Goal: Find contact information: Find contact information

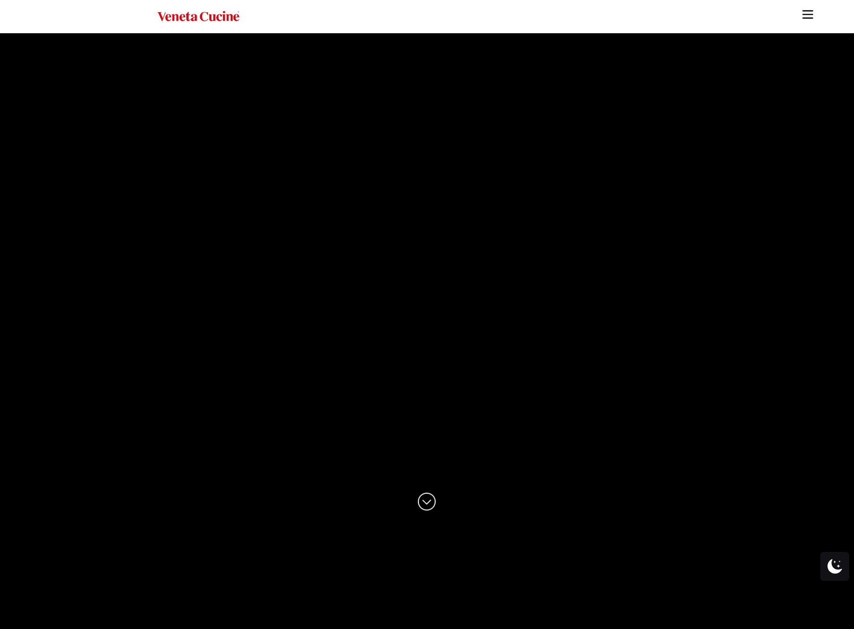
click at [807, 12] on img "Site" at bounding box center [807, 14] width 14 height 14
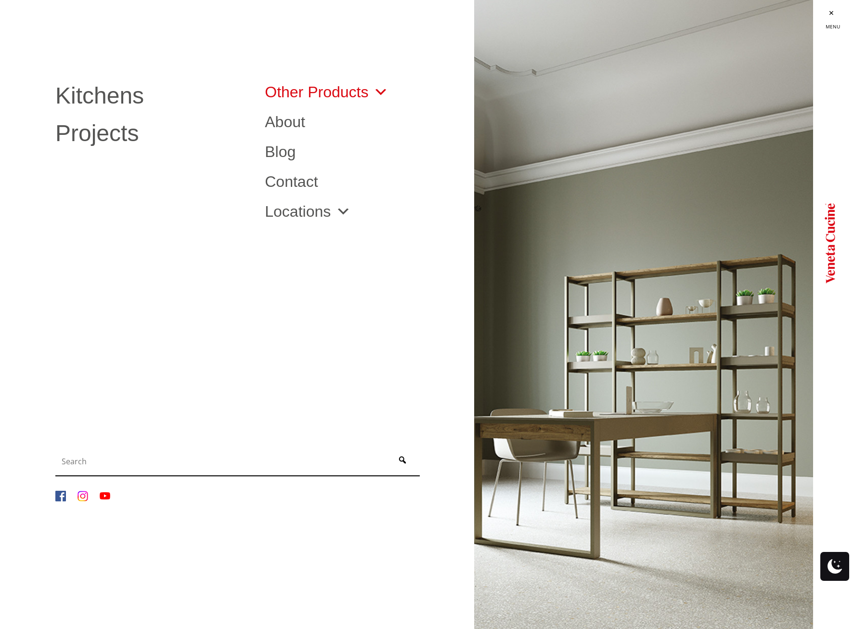
click at [334, 87] on link "Other Products" at bounding box center [327, 91] width 124 height 15
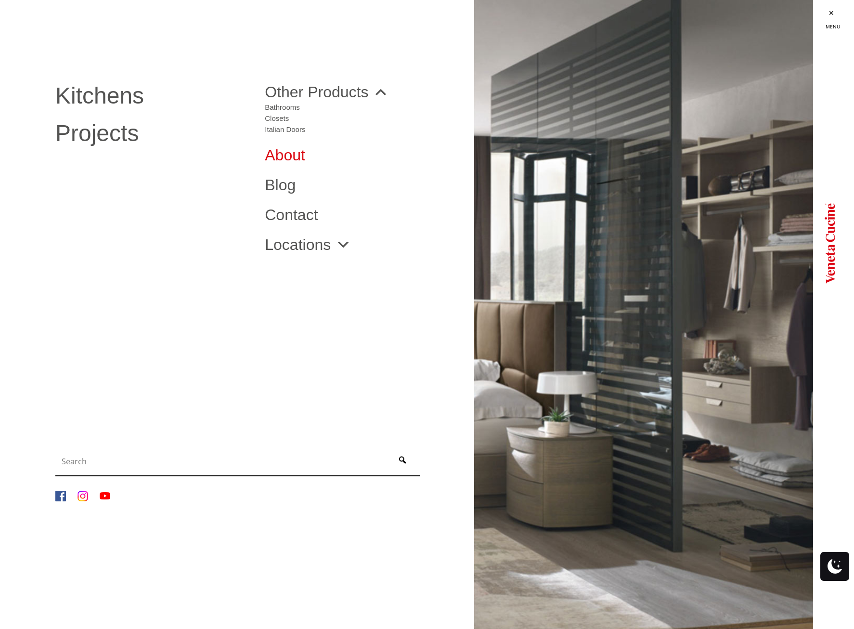
click at [274, 152] on link "About" at bounding box center [362, 154] width 195 height 15
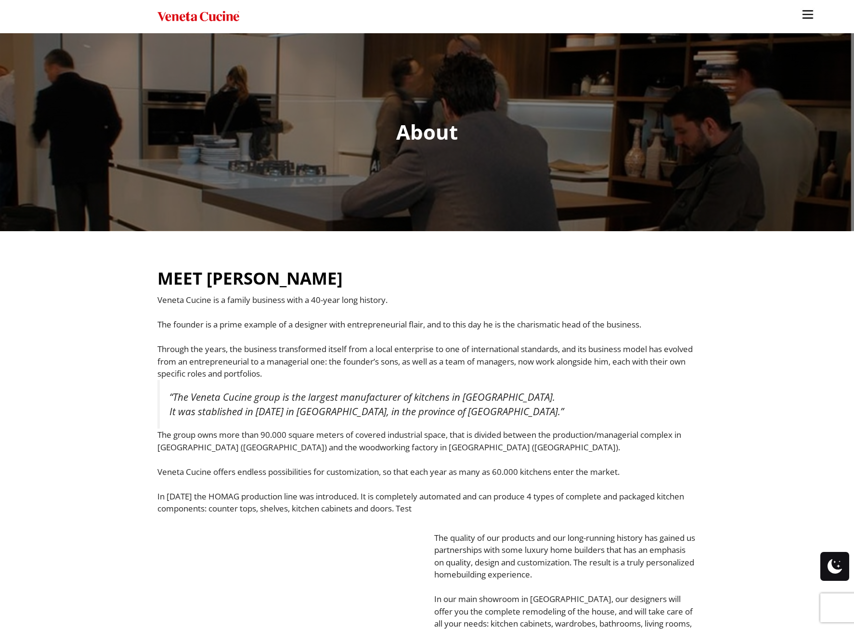
click at [806, 15] on img "Site" at bounding box center [807, 14] width 14 height 14
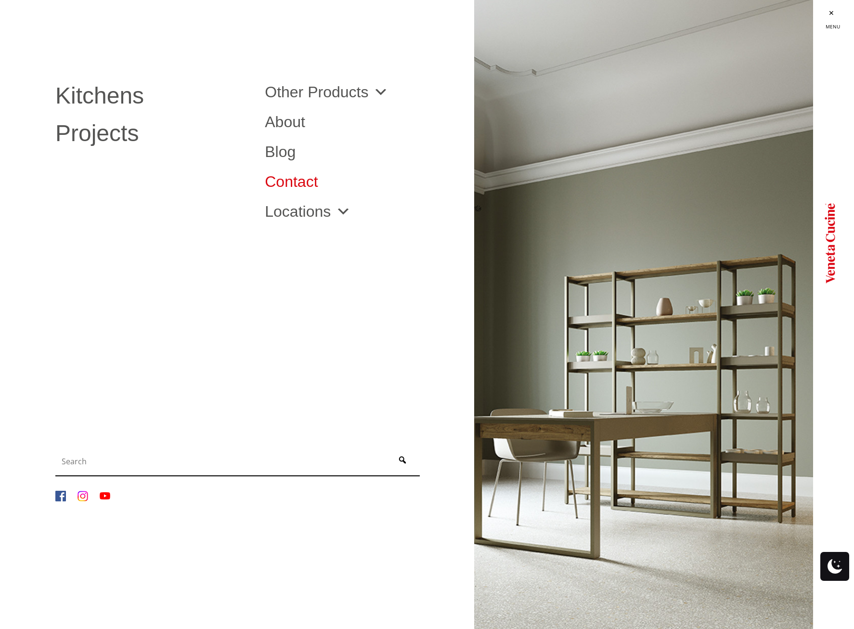
click at [288, 175] on link "Contact" at bounding box center [362, 181] width 195 height 15
